Goal: Task Accomplishment & Management: Use online tool/utility

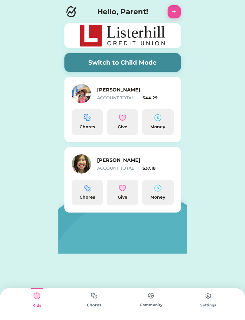
click at [143, 61] on button "Switch to Child Mode" at bounding box center [122, 62] width 116 height 19
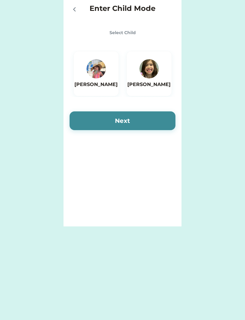
click at [99, 77] on img at bounding box center [95, 68] width 19 height 19
click at [134, 122] on button "Next" at bounding box center [122, 120] width 106 height 19
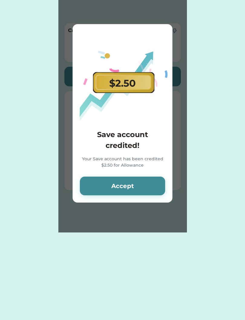
click at [134, 189] on button "Accept" at bounding box center [122, 186] width 85 height 19
click at [124, 187] on button "Accept" at bounding box center [122, 186] width 85 height 19
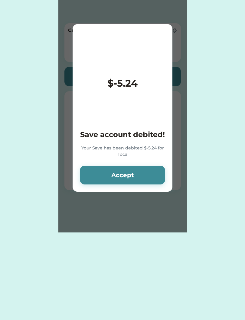
click at [125, 189] on div "$-5.24 Save account debited! Your Save has been debited $-5.24 for Toca Accept" at bounding box center [123, 108] width 100 height 168
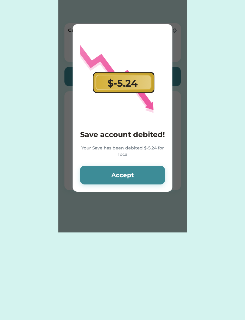
click at [126, 174] on button "Accept" at bounding box center [122, 175] width 85 height 19
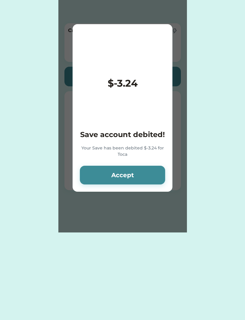
click at [122, 174] on button "Accept" at bounding box center [122, 175] width 85 height 19
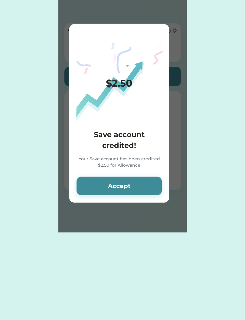
click at [117, 185] on button "Accept" at bounding box center [118, 186] width 85 height 19
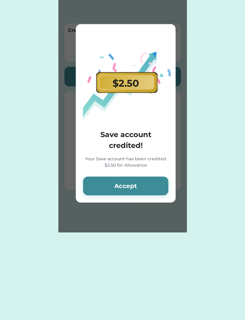
click at [124, 187] on button "Accept" at bounding box center [125, 186] width 85 height 19
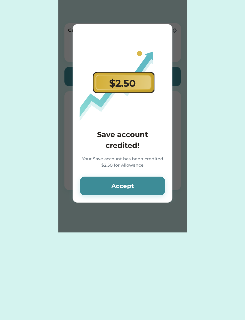
click at [125, 184] on button "Accept" at bounding box center [122, 186] width 85 height 19
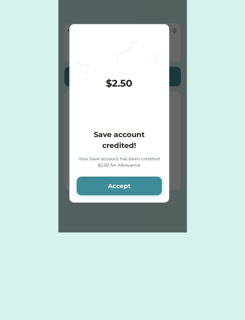
click at [125, 186] on button "Accept" at bounding box center [118, 186] width 85 height 19
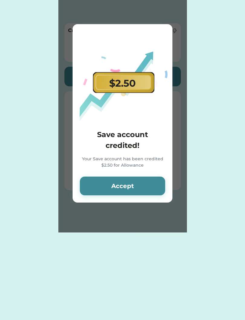
click at [125, 186] on button "Accept" at bounding box center [122, 186] width 85 height 19
click at [134, 191] on button "Accept" at bounding box center [122, 186] width 85 height 19
click at [124, 189] on button "Accept" at bounding box center [122, 186] width 85 height 19
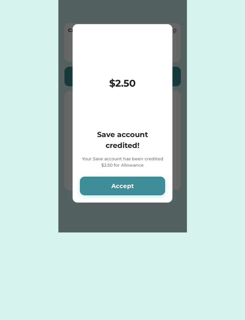
click at [124, 189] on button "Accept" at bounding box center [122, 186] width 85 height 19
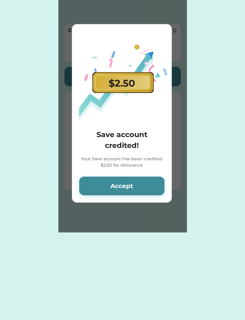
click at [127, 186] on button "Accept" at bounding box center [121, 186] width 85 height 19
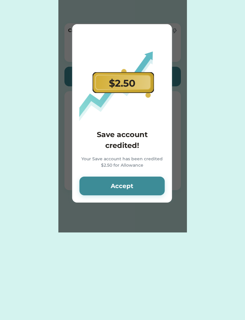
click at [130, 185] on button "Accept" at bounding box center [121, 186] width 85 height 19
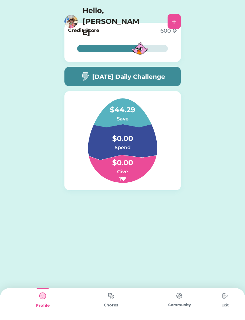
click at [157, 230] on div "71% 71% Credit Score 600 71% 71% [DATE] Daily Challenge $44.29 Save $0.00 Spend…" at bounding box center [122, 125] width 128 height 214
